Goal: Obtain resource: Obtain resource

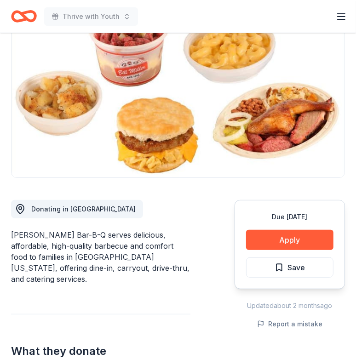
scroll to position [102, 0]
